Goal: Check status: Check status

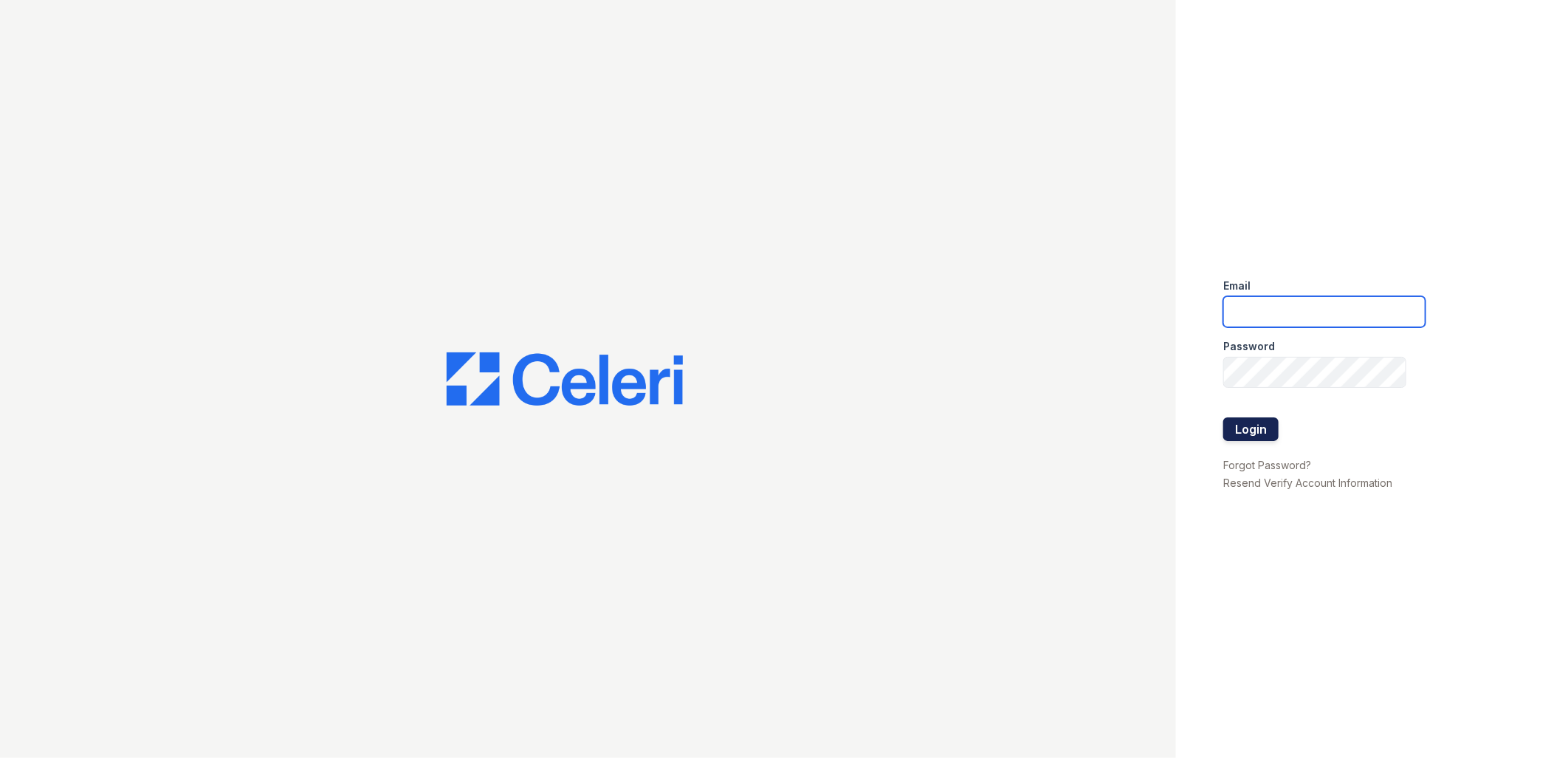
type input "adecker@trinity-pm.com"
click at [1243, 423] on button "Login" at bounding box center [1250, 429] width 55 height 23
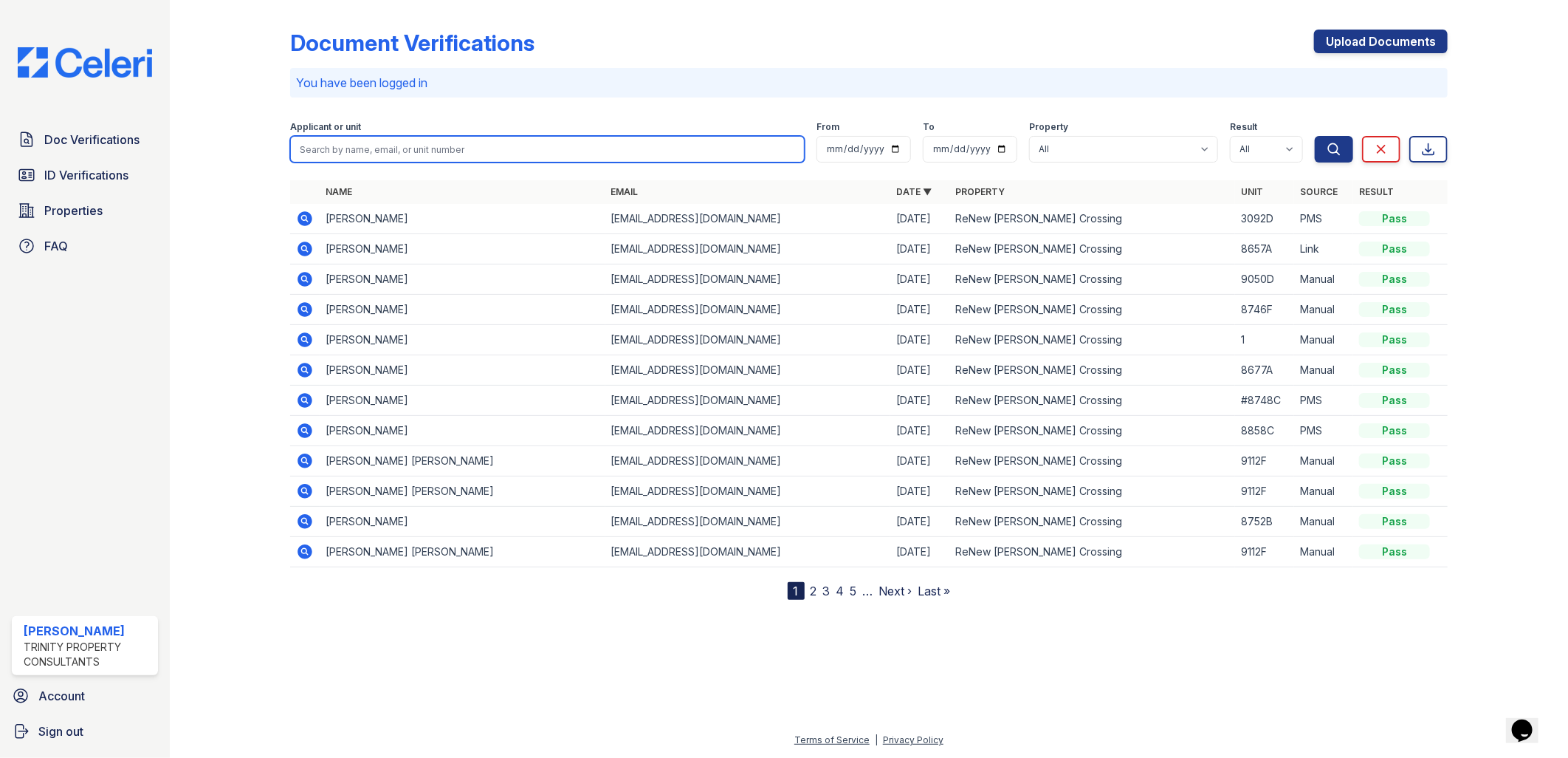
click at [324, 144] on input "search" at bounding box center [547, 149] width 515 height 26
paste input "[PERSON_NAME]"
type input "[PERSON_NAME]"
click at [1315, 136] on button "Search" at bounding box center [1334, 149] width 38 height 26
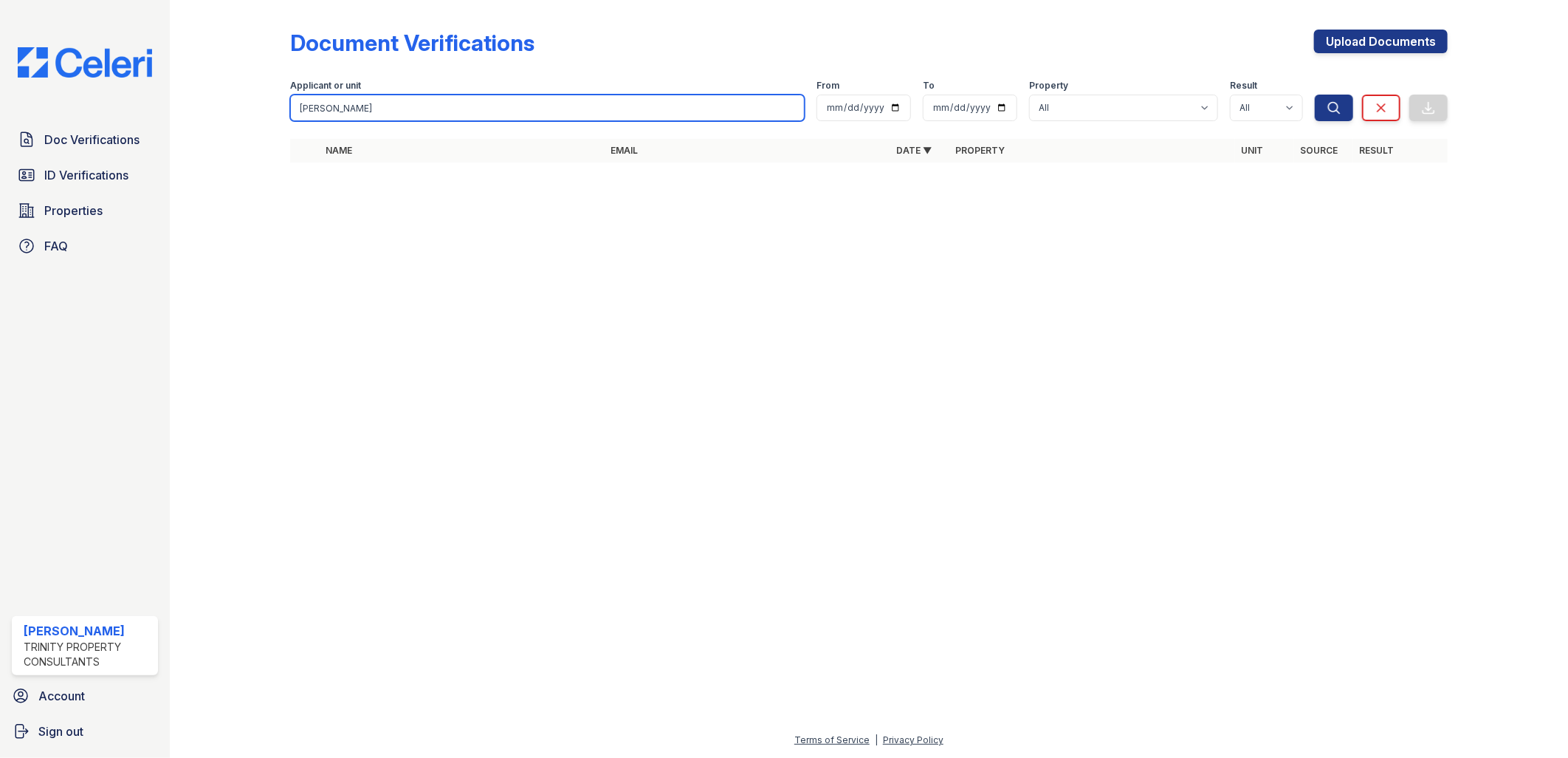
click at [384, 114] on input "[PERSON_NAME]" at bounding box center [547, 107] width 515 height 26
type input "[PERSON_NAME]"
click at [1315, 95] on button "Search" at bounding box center [1334, 107] width 38 height 26
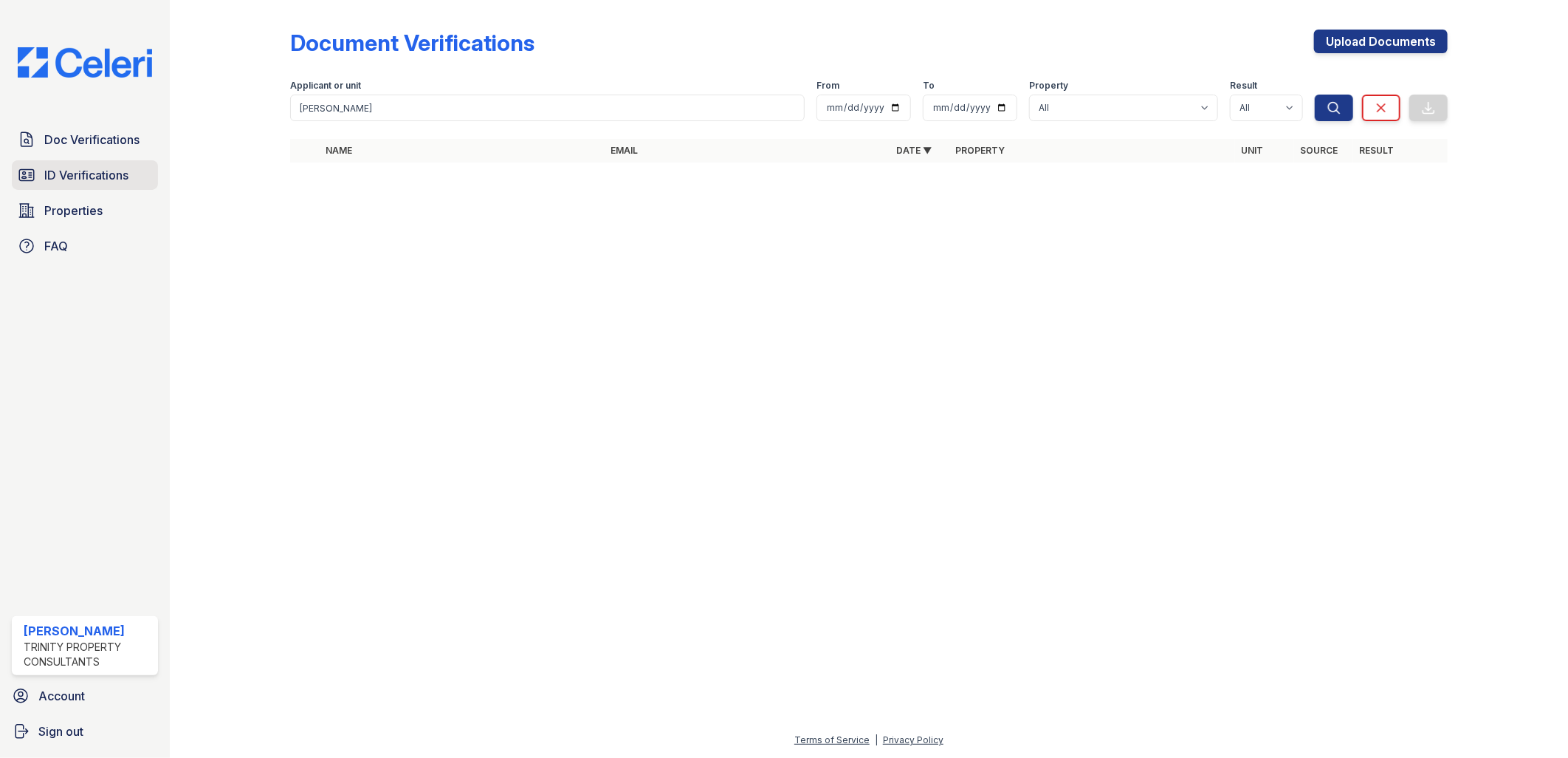
click at [108, 170] on span "ID Verifications" at bounding box center [86, 175] width 84 height 18
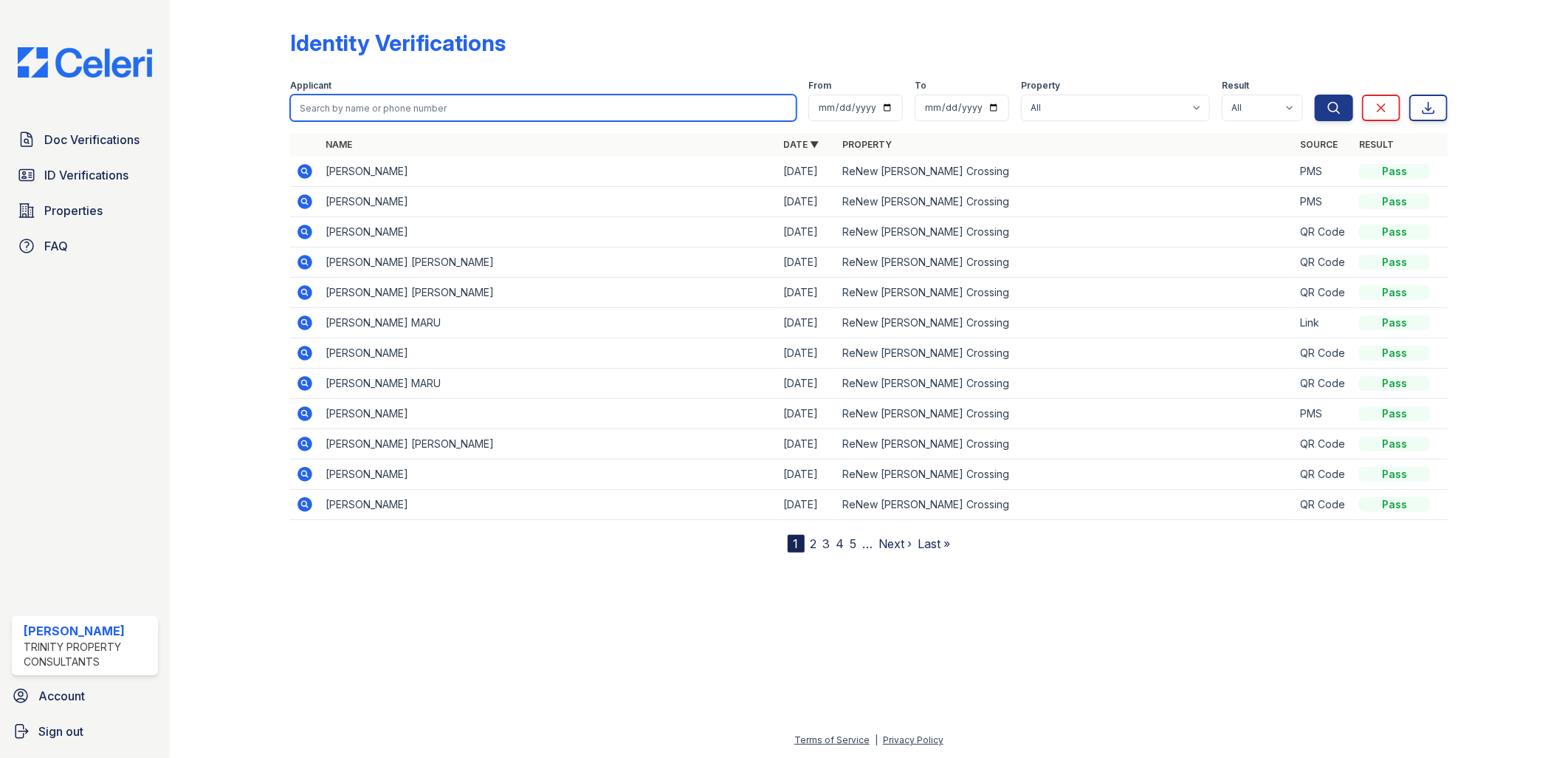
click at [373, 108] on input "search" at bounding box center [543, 107] width 507 height 26
paste input "[PERSON_NAME]"
type input "[PERSON_NAME]"
click at [1315, 95] on button "Search" at bounding box center [1334, 107] width 38 height 26
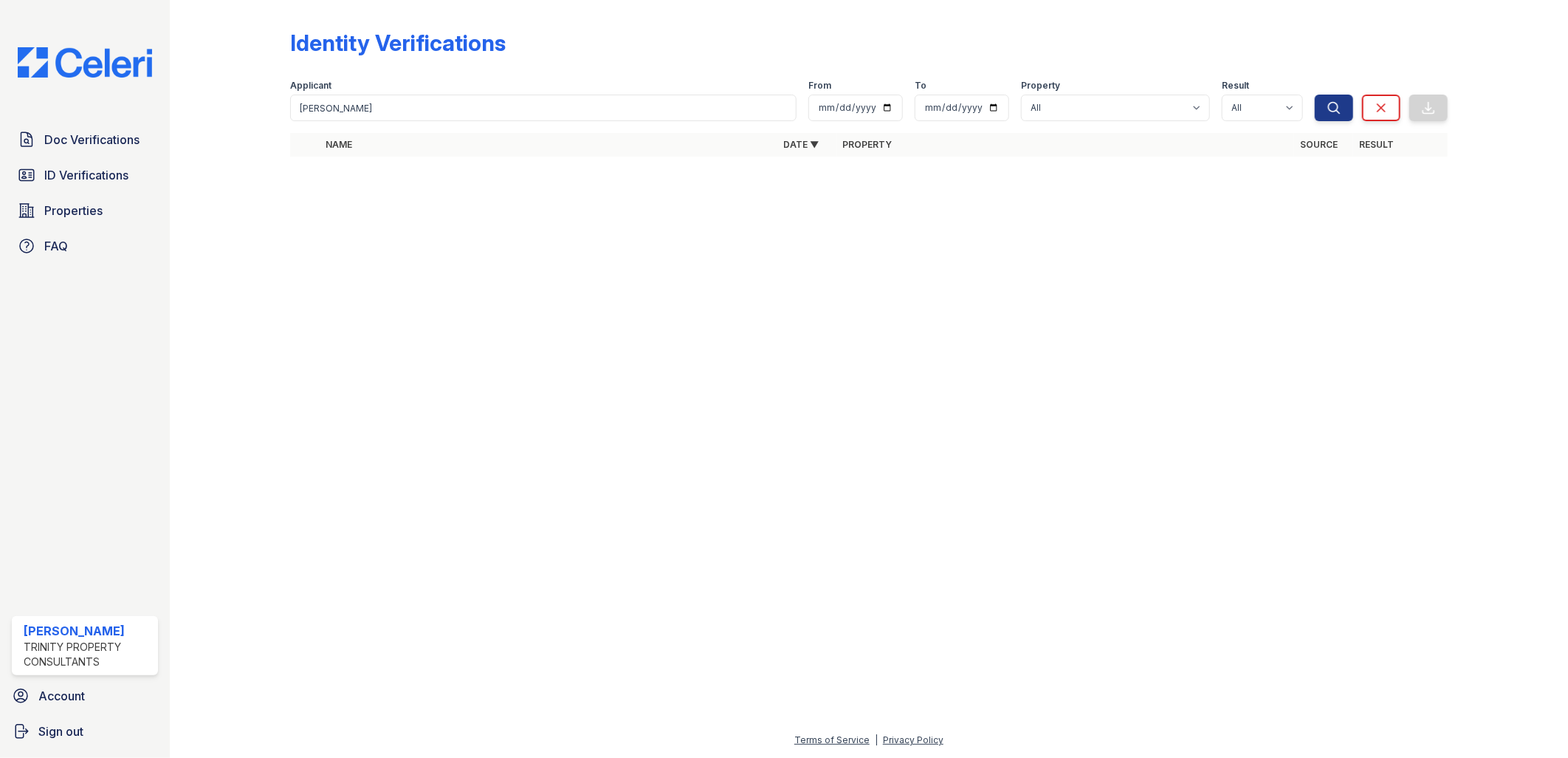
drag, startPoint x: 76, startPoint y: 138, endPoint x: 193, endPoint y: 138, distance: 117.0
click at [76, 138] on span "Doc Verifications" at bounding box center [91, 139] width 95 height 18
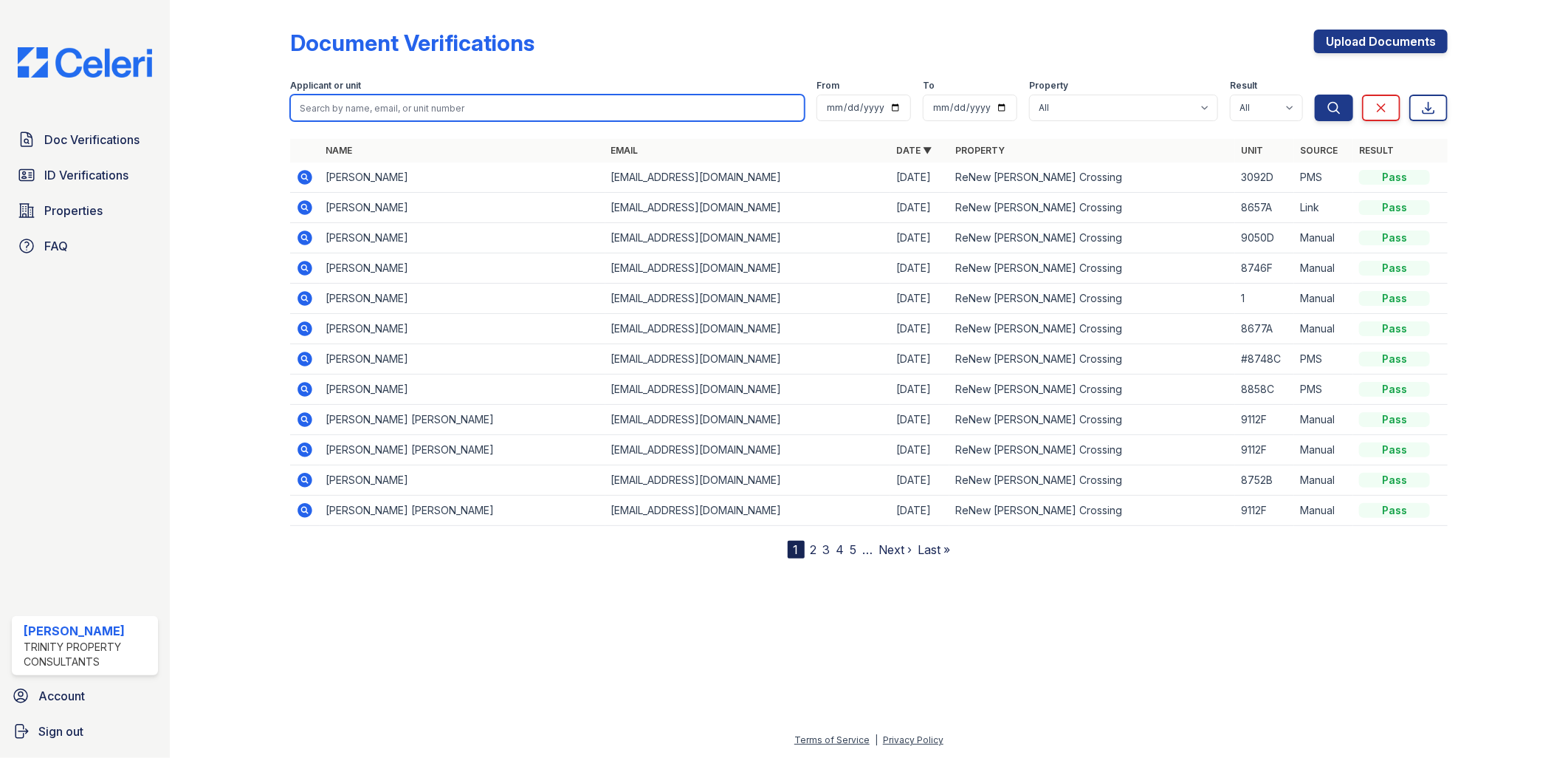
click at [366, 109] on input "search" at bounding box center [547, 107] width 515 height 26
paste input "[PERSON_NAME]"
click at [330, 108] on input "[PERSON_NAME]" at bounding box center [547, 107] width 515 height 26
type input "Camrin"
click at [1315, 95] on button "Search" at bounding box center [1334, 107] width 38 height 26
